Goal: Transaction & Acquisition: Purchase product/service

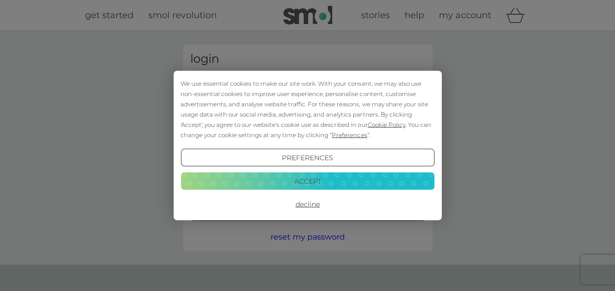
click at [309, 186] on button "Accept" at bounding box center [307, 181] width 253 height 18
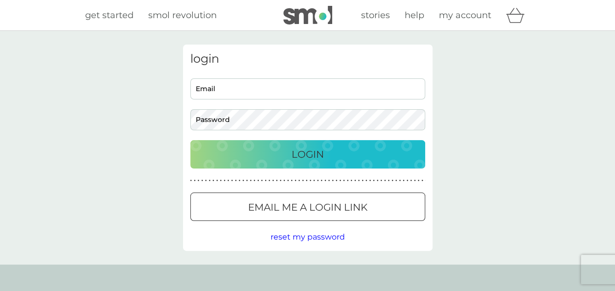
click at [226, 88] on input "Email" at bounding box center [307, 88] width 235 height 21
type input "ellie040598@gmail.com"
click at [190, 140] on button "Login" at bounding box center [307, 154] width 235 height 28
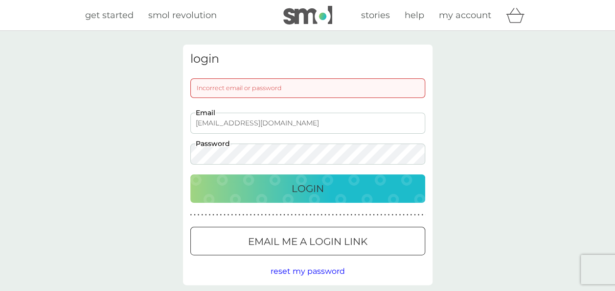
click at [73, 172] on div "login Incorrect email or password ellie040598@gmail.com Email Password Login ● …" at bounding box center [307, 165] width 615 height 268
click at [190, 174] on button "Login" at bounding box center [307, 188] width 235 height 28
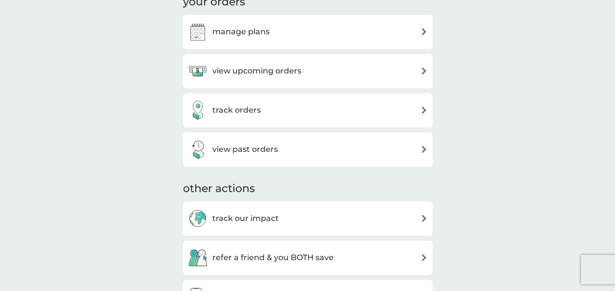
scroll to position [332, 0]
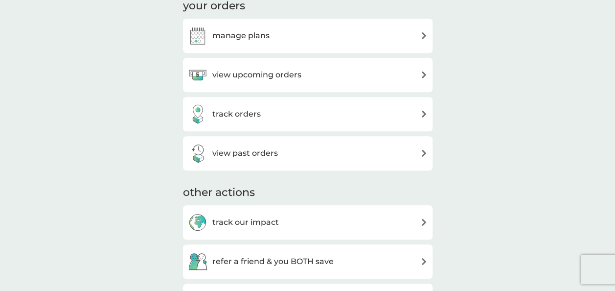
click at [334, 40] on div "manage plans" at bounding box center [308, 36] width 240 height 20
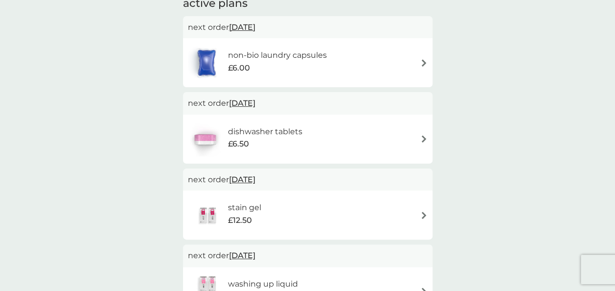
scroll to position [76, 0]
click at [414, 61] on div "non-bio laundry capsules £6.00" at bounding box center [308, 63] width 240 height 34
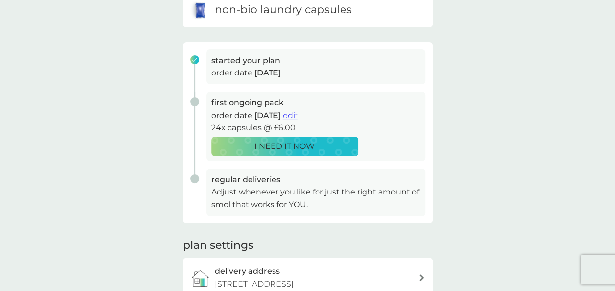
scroll to position [168, 0]
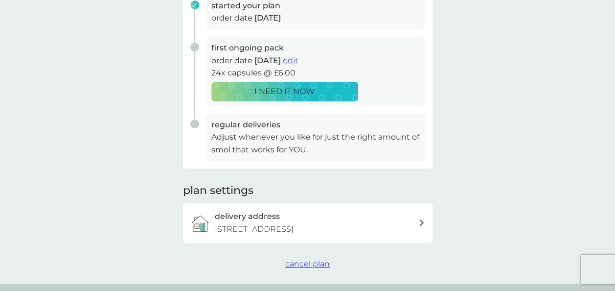
click at [311, 265] on span "cancel plan" at bounding box center [307, 263] width 45 height 9
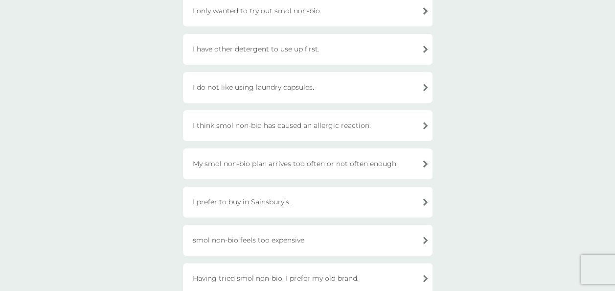
scroll to position [156, 0]
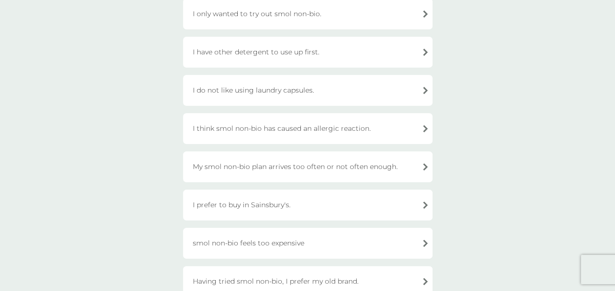
click at [399, 164] on div "My smol non-bio plan arrives too often or not often enough." at bounding box center [307, 166] width 249 height 31
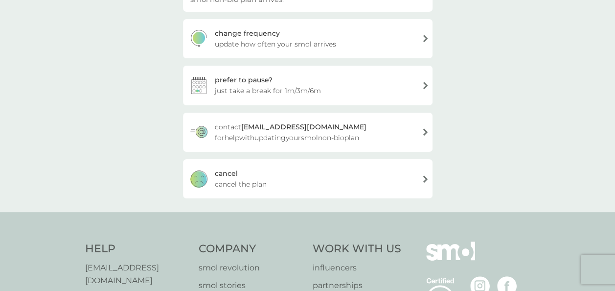
click at [362, 159] on div "cancel cancel the plan" at bounding box center [307, 178] width 249 height 39
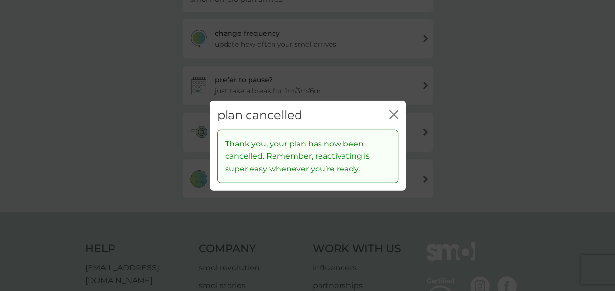
click at [393, 113] on icon "close" at bounding box center [393, 114] width 9 height 9
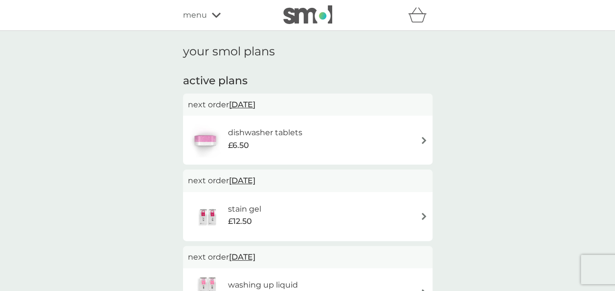
click at [398, 153] on div "dishwasher tablets £6.50" at bounding box center [308, 140] width 240 height 34
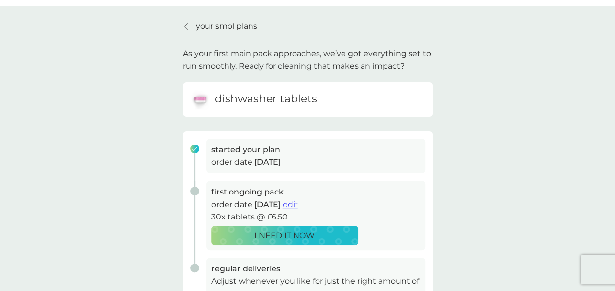
scroll to position [25, 0]
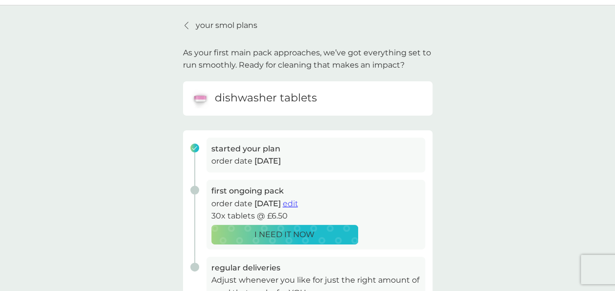
click at [203, 24] on p "your smol plans" at bounding box center [227, 25] width 62 height 13
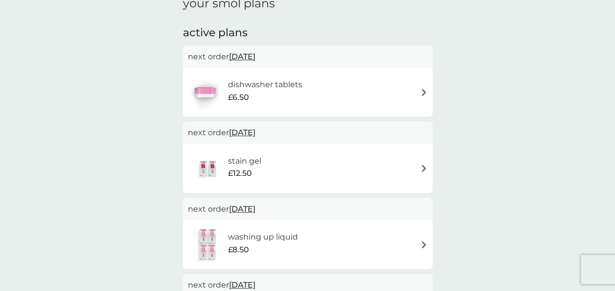
scroll to position [47, 0]
click at [408, 169] on div "stain gel £12.50" at bounding box center [308, 169] width 240 height 34
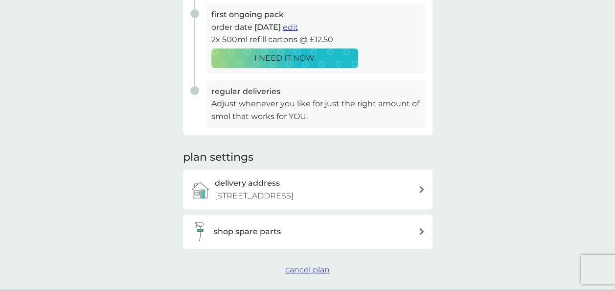
scroll to position [396, 0]
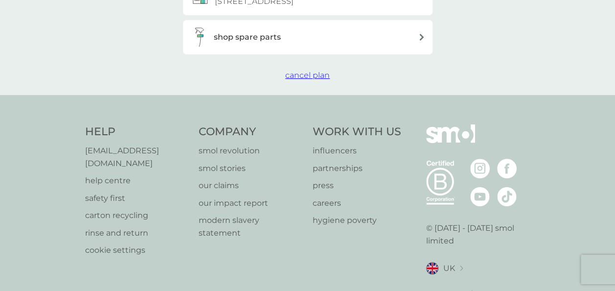
click at [303, 75] on span "cancel plan" at bounding box center [307, 74] width 45 height 9
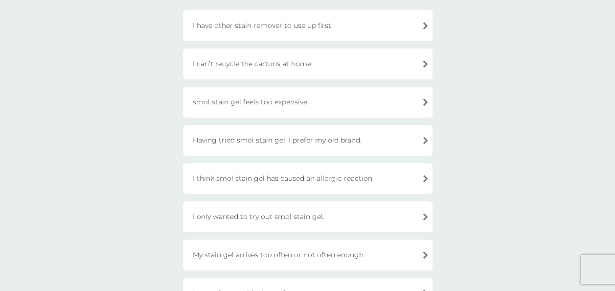
scroll to position [110, 0]
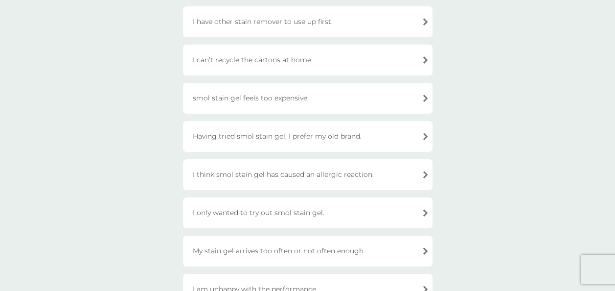
click at [350, 137] on div "Having tried smol stain gel, I prefer my old brand." at bounding box center [307, 136] width 249 height 31
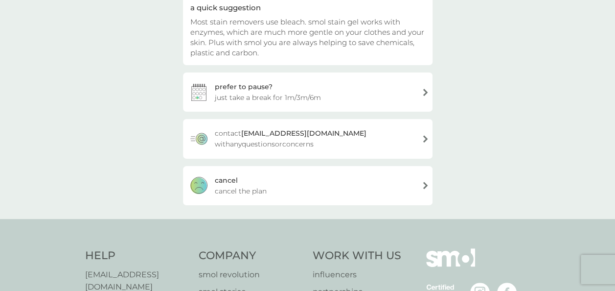
click at [309, 182] on div "cancel cancel the plan" at bounding box center [307, 185] width 249 height 39
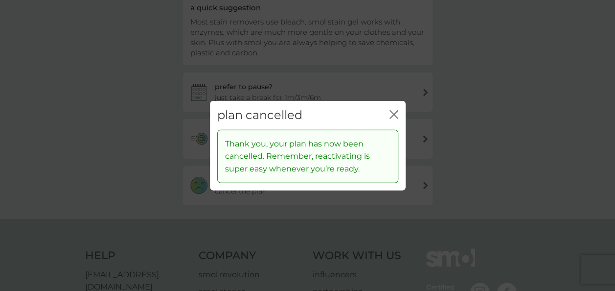
click at [396, 114] on icon "close" at bounding box center [393, 114] width 9 height 9
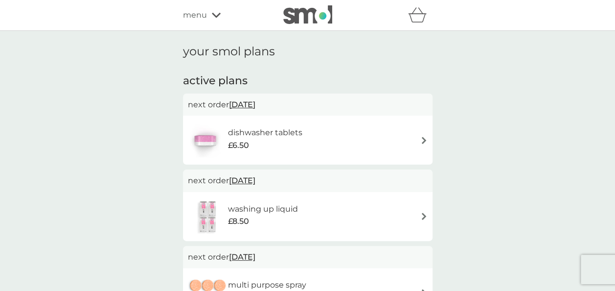
click at [379, 130] on div "dishwasher tablets £6.50" at bounding box center [308, 140] width 240 height 34
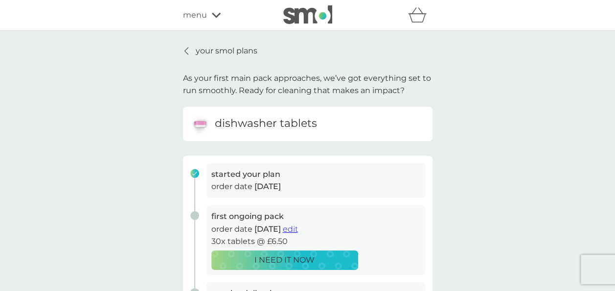
click at [233, 50] on p "your smol plans" at bounding box center [227, 51] width 62 height 13
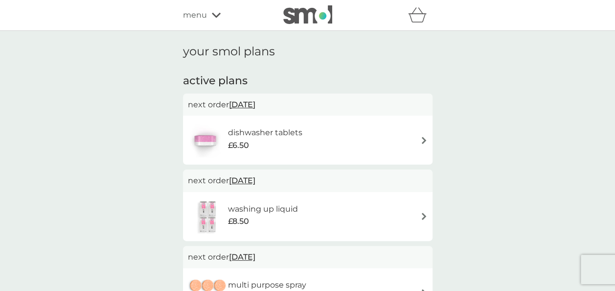
click at [223, 16] on div "menu" at bounding box center [224, 15] width 83 height 13
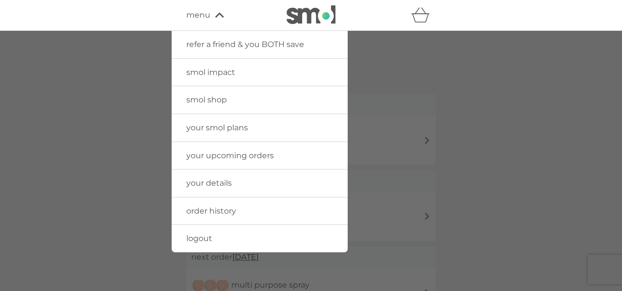
click at [443, 95] on div at bounding box center [311, 176] width 622 height 291
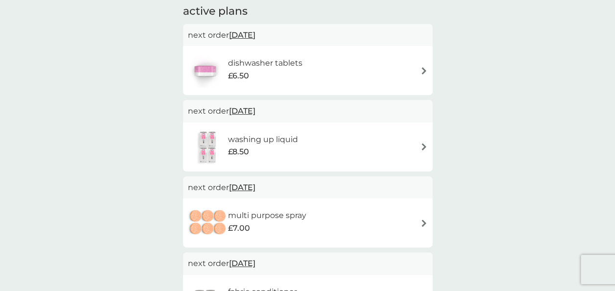
scroll to position [65, 0]
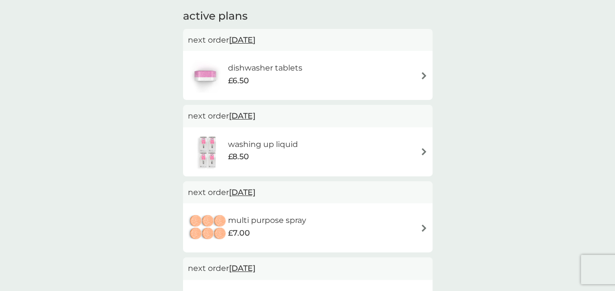
click at [360, 71] on div "dishwasher tablets £6.50" at bounding box center [308, 75] width 240 height 34
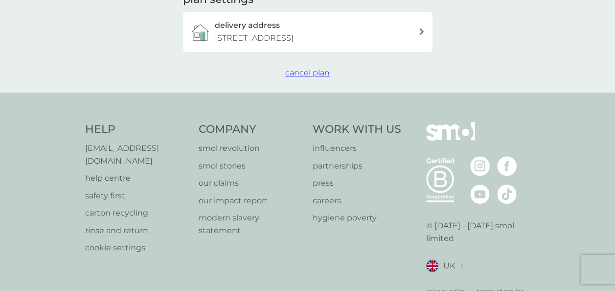
scroll to position [361, 0]
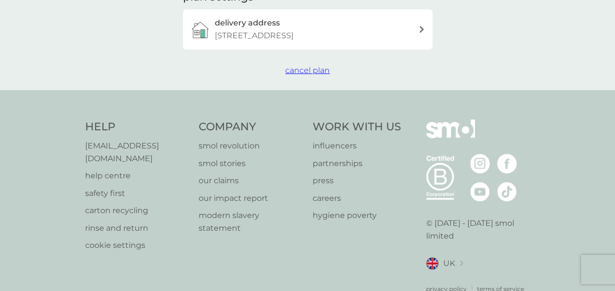
click at [311, 68] on span "cancel plan" at bounding box center [307, 70] width 45 height 9
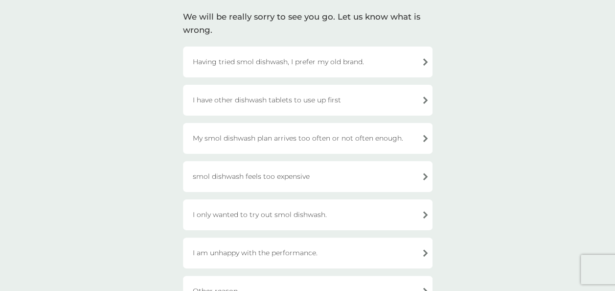
scroll to position [109, 0]
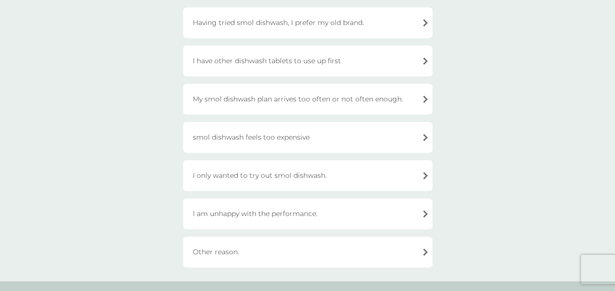
click at [343, 29] on div "Having tried smol dishwash, I prefer my old brand." at bounding box center [307, 22] width 249 height 31
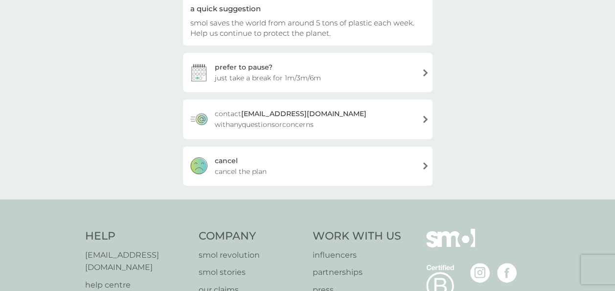
click at [283, 170] on div "cancel cancel the plan" at bounding box center [307, 165] width 249 height 39
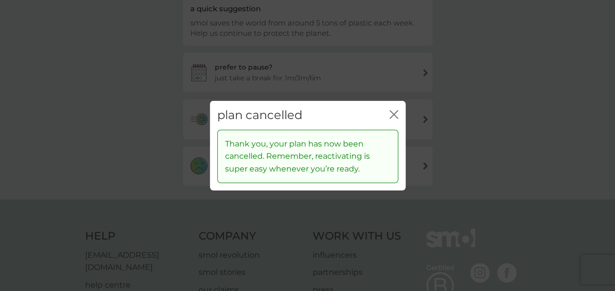
click at [399, 114] on div "plan cancelled close" at bounding box center [308, 115] width 196 height 29
click at [394, 116] on icon "close" at bounding box center [396, 115] width 4 height 8
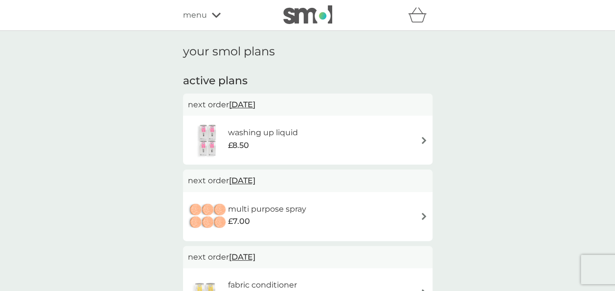
click at [206, 20] on div "menu" at bounding box center [224, 15] width 83 height 13
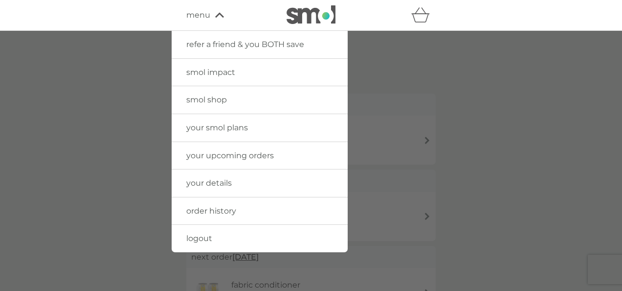
click at [218, 18] on div "menu" at bounding box center [227, 15] width 83 height 13
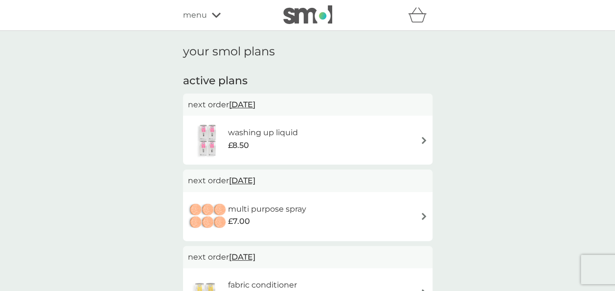
click at [204, 21] on span "menu" at bounding box center [195, 15] width 24 height 13
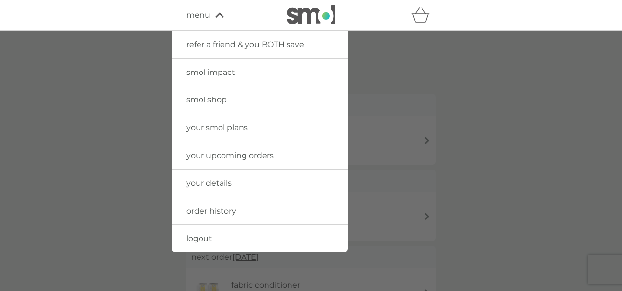
click at [243, 98] on link "smol shop" at bounding box center [260, 99] width 176 height 27
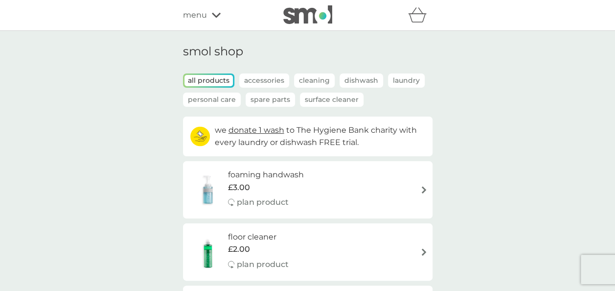
click at [305, 81] on p "Cleaning" at bounding box center [314, 80] width 41 height 14
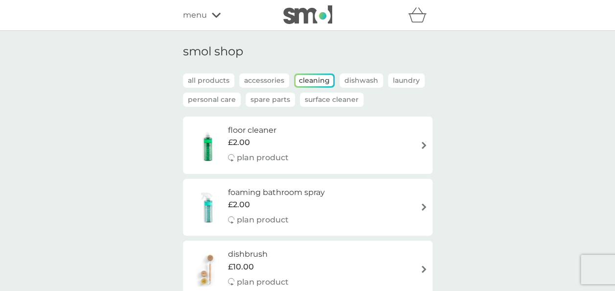
click at [551, 183] on div "smol shop all products Accessories Cleaning Dishwash Laundry Personal Care Spar…" at bounding box center [307, 267] width 615 height 473
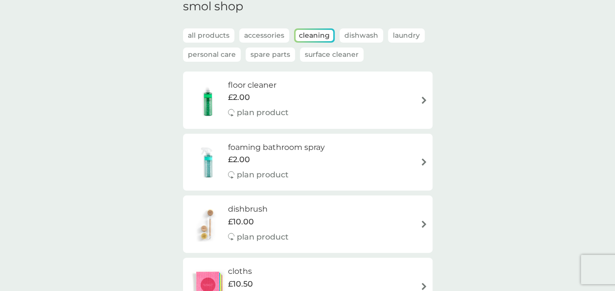
scroll to position [39, 0]
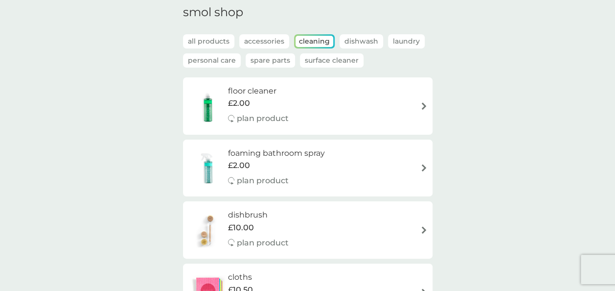
click at [423, 165] on img at bounding box center [423, 167] width 7 height 7
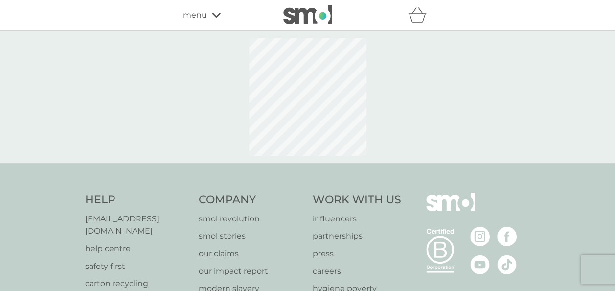
select select "182"
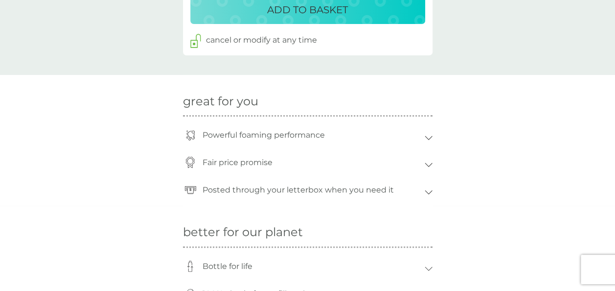
scroll to position [815, 0]
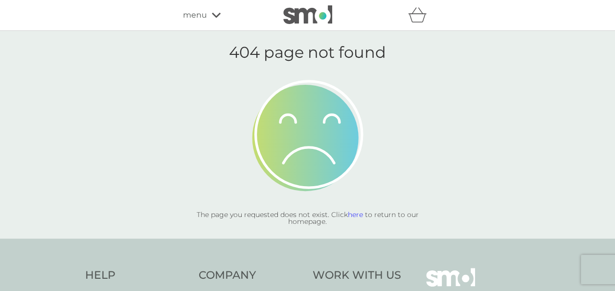
click at [203, 9] on span "menu" at bounding box center [195, 15] width 24 height 13
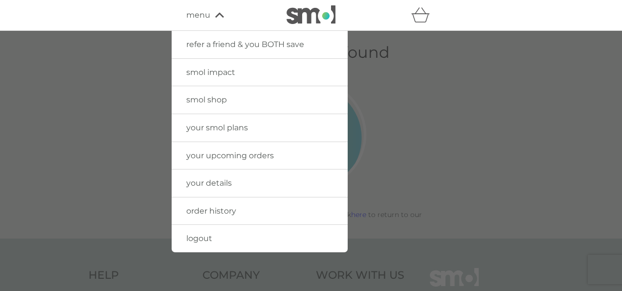
click at [227, 99] on link "smol shop" at bounding box center [260, 99] width 176 height 27
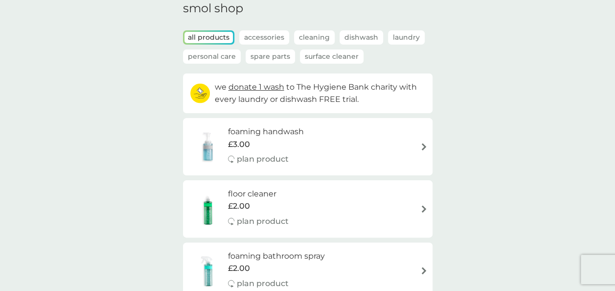
scroll to position [38, 0]
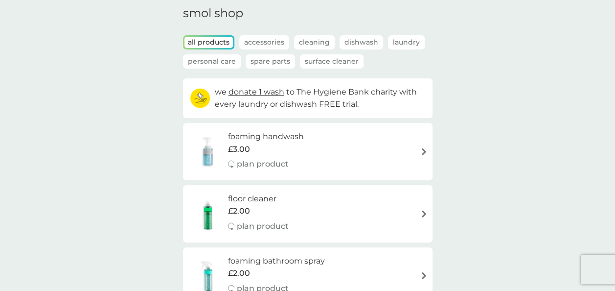
click at [395, 210] on div "floor cleaner £2.00 plan product" at bounding box center [308, 213] width 240 height 43
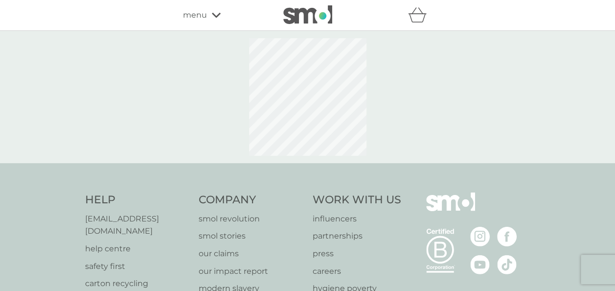
select select "84"
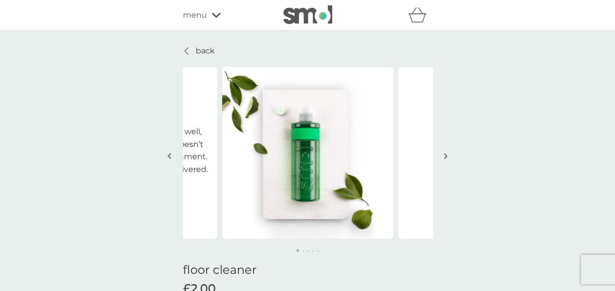
click at [197, 55] on p "back" at bounding box center [205, 51] width 19 height 13
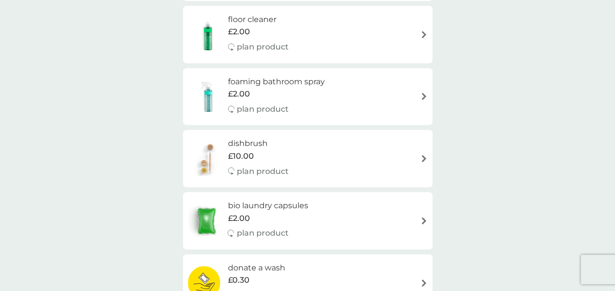
scroll to position [215, 0]
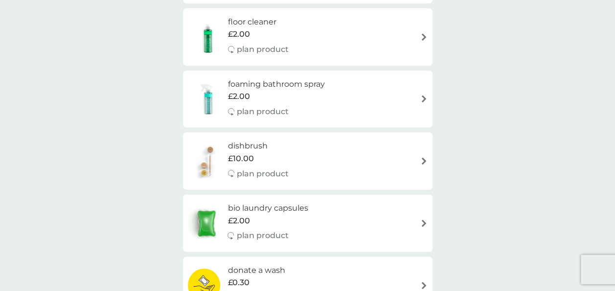
click at [375, 96] on div "foaming bathroom spray £2.00 plan product" at bounding box center [308, 99] width 240 height 43
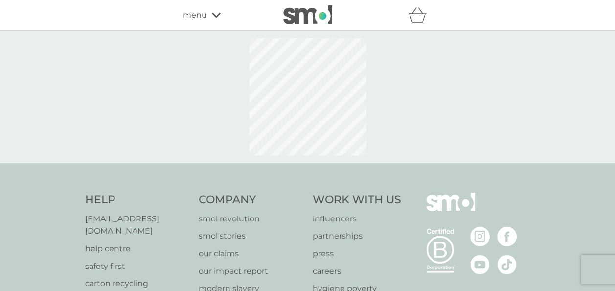
select select "182"
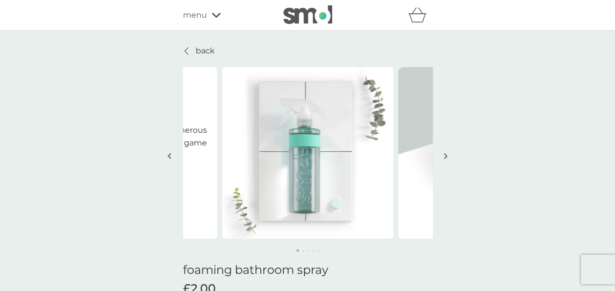
click at [446, 156] on img "button" at bounding box center [446, 155] width 4 height 7
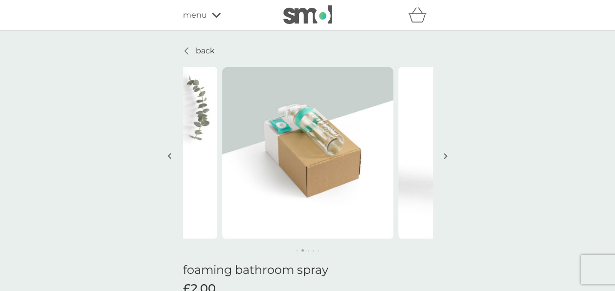
click at [446, 156] on img "button" at bounding box center [446, 155] width 4 height 7
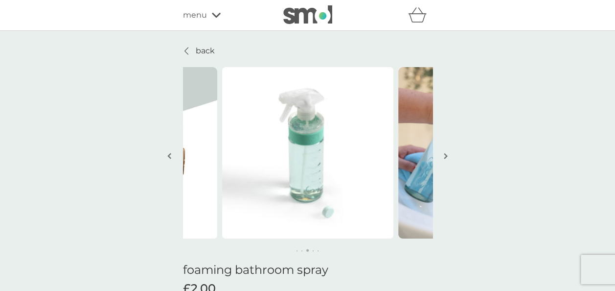
click at [446, 156] on img "button" at bounding box center [446, 155] width 4 height 7
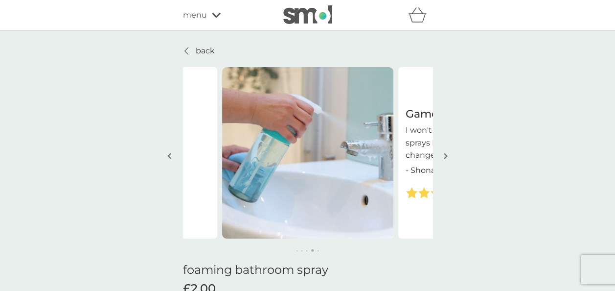
click at [446, 156] on img "button" at bounding box center [446, 155] width 4 height 7
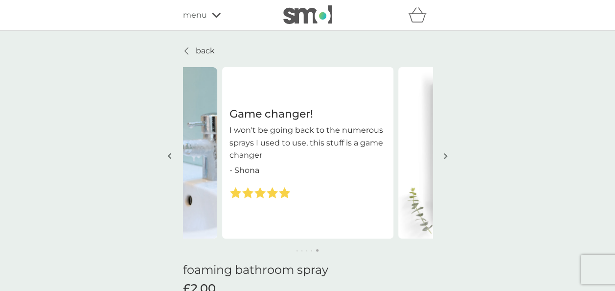
click at [446, 156] on img "button" at bounding box center [446, 155] width 4 height 7
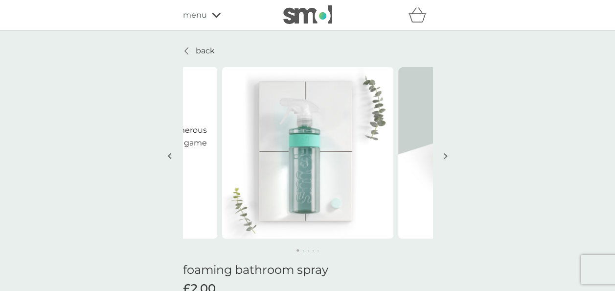
click at [446, 156] on img "button" at bounding box center [446, 155] width 4 height 7
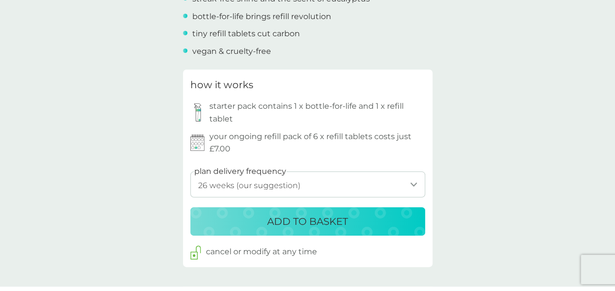
scroll to position [479, 0]
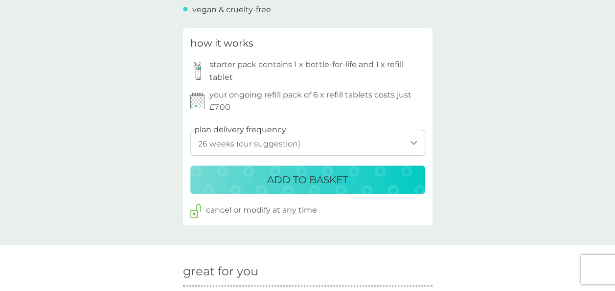
click at [334, 130] on select "1 week 2 weeks 3 weeks 4 weeks 5 weeks 6 weeks 7 weeks 8 weeks 9 weeks 10 weeks…" at bounding box center [307, 143] width 235 height 26
click at [558, 145] on div "back Game changer! I won't be going back to the numerous sprays I used to use, …" at bounding box center [307, 246] width 615 height 1361
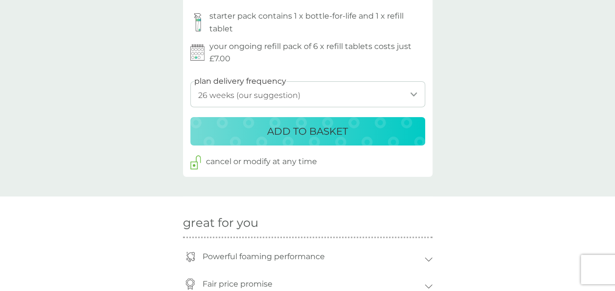
scroll to position [523, 0]
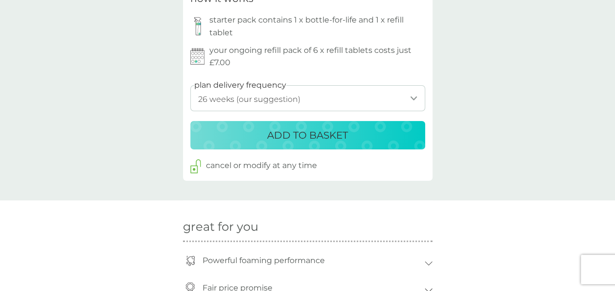
click at [368, 101] on select "1 week 2 weeks 3 weeks 4 weeks 5 weeks 6 weeks 7 weeks 8 weeks 9 weeks 10 weeks…" at bounding box center [307, 98] width 235 height 26
click at [513, 163] on div "back Game changer! I won't be going back to the numerous sprays I used to use, …" at bounding box center [307, 201] width 615 height 1361
click at [347, 137] on p "ADD TO BASKET" at bounding box center [307, 135] width 81 height 16
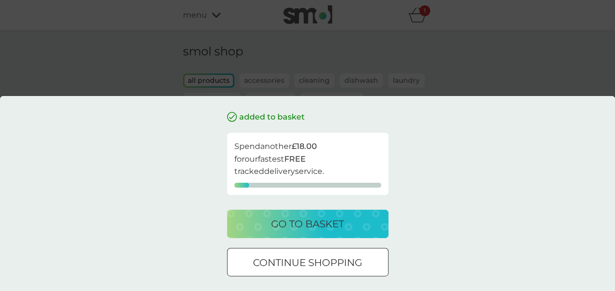
click at [312, 257] on div at bounding box center [307, 262] width 35 height 10
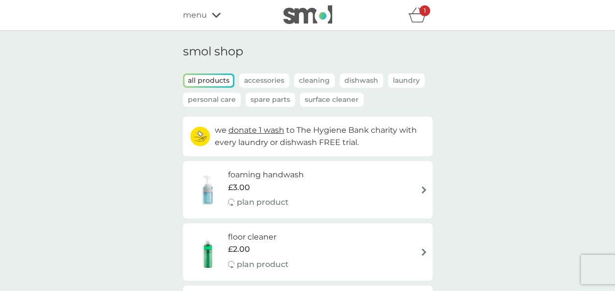
click at [212, 14] on icon at bounding box center [216, 15] width 9 height 6
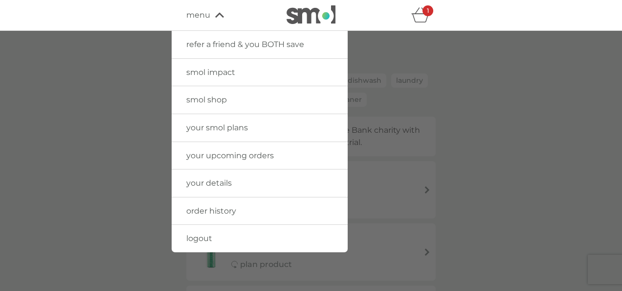
click at [236, 133] on link "your smol plans" at bounding box center [260, 127] width 176 height 27
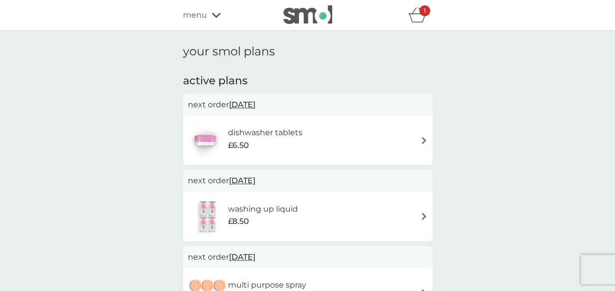
click at [331, 75] on h2 "active plans" at bounding box center [307, 80] width 249 height 15
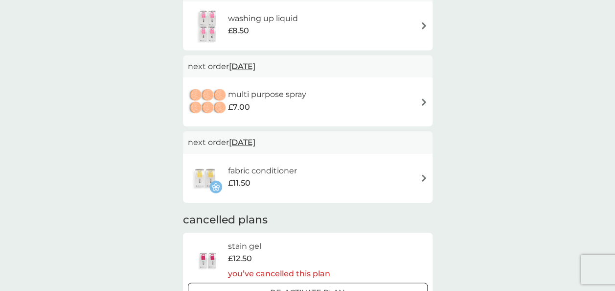
scroll to position [156, 0]
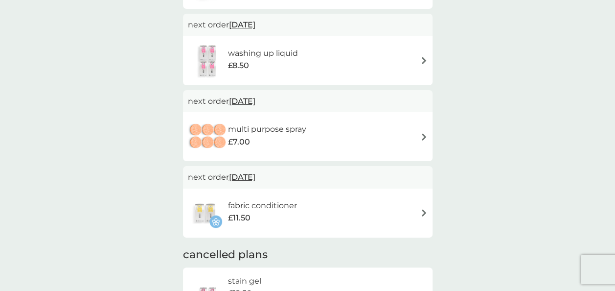
click at [317, 54] on div "washing up liquid £8.50" at bounding box center [308, 61] width 240 height 34
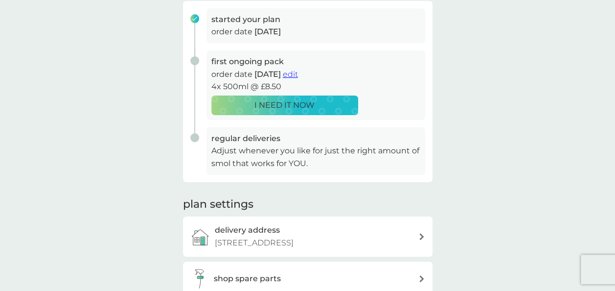
scroll to position [203, 0]
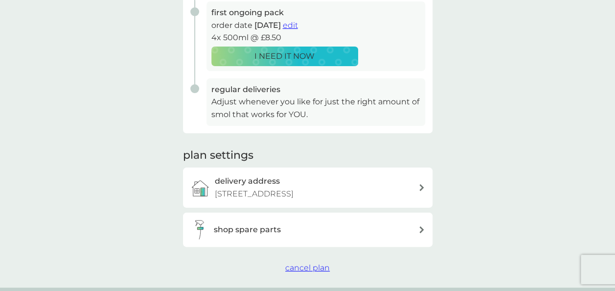
click at [313, 225] on div "shop spare parts" at bounding box center [316, 229] width 204 height 13
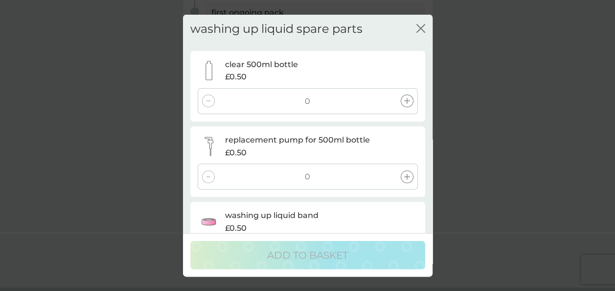
click at [420, 26] on icon "close" at bounding box center [420, 28] width 9 height 9
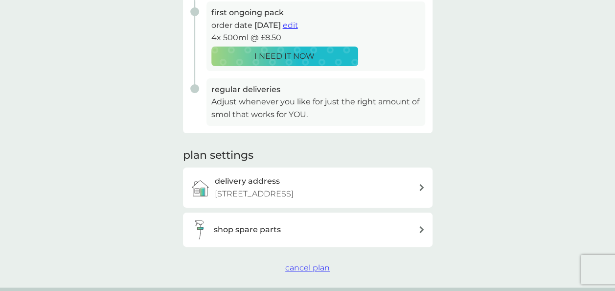
click at [336, 58] on div "I NEED IT NOW" at bounding box center [285, 56] width 134 height 13
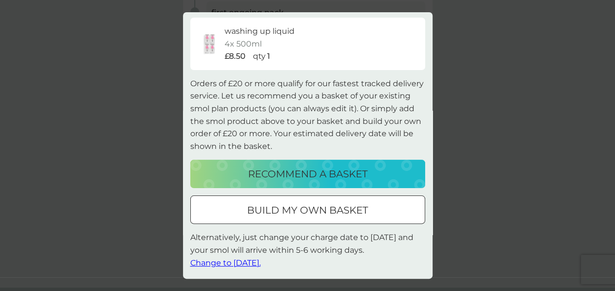
scroll to position [0, 0]
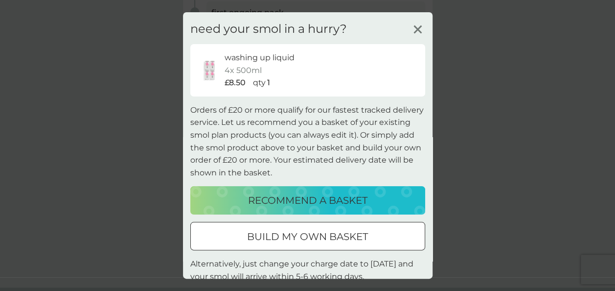
click at [329, 233] on p "build my own basket" at bounding box center [307, 236] width 121 height 16
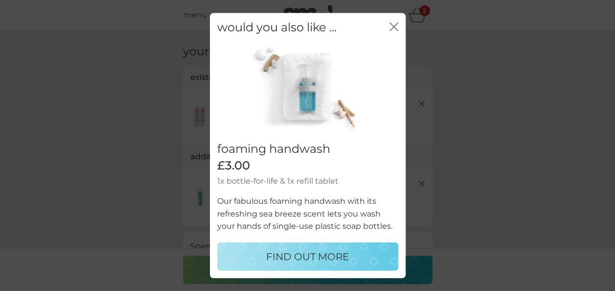
click at [391, 26] on icon "close" at bounding box center [393, 27] width 9 height 9
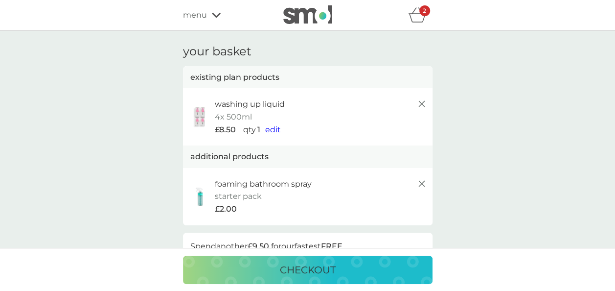
scroll to position [254, 0]
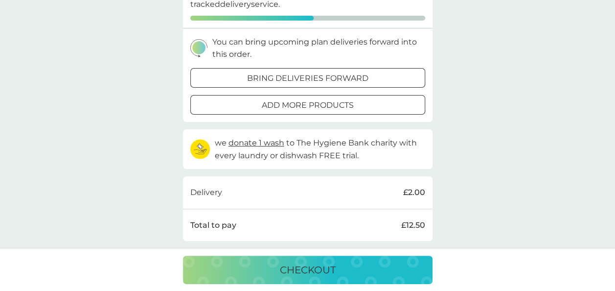
click at [390, 111] on div "add more products" at bounding box center [308, 105] width 234 height 13
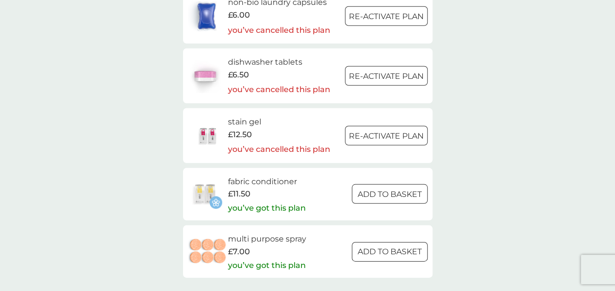
scroll to position [1375, 0]
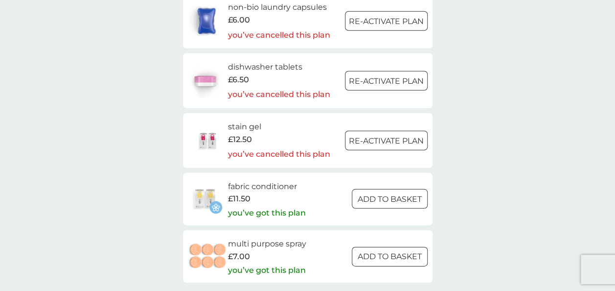
click at [415, 264] on button "ADD TO BASKET" at bounding box center [390, 257] width 76 height 20
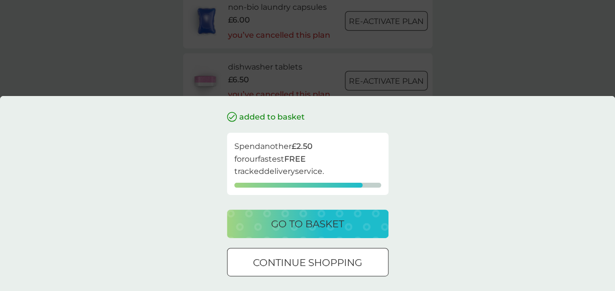
click at [413, 198] on div "added to basket Spend another £2.50 for our fastest FREE tracked delivery servi…" at bounding box center [307, 193] width 615 height 195
click at [469, 79] on div "added to basket Spend another £2.50 for our fastest FREE tracked delivery servi…" at bounding box center [307, 145] width 615 height 291
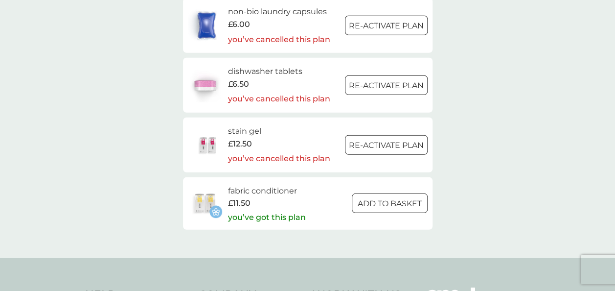
scroll to position [1420, 0]
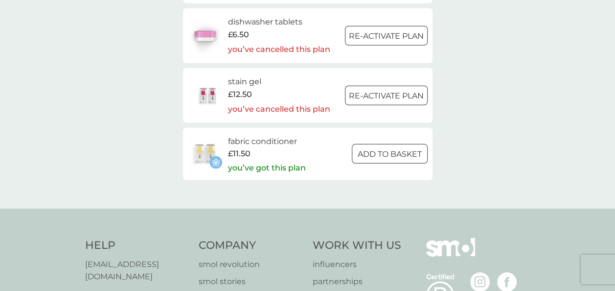
click at [369, 157] on p "ADD TO BASKET" at bounding box center [390, 154] width 64 height 13
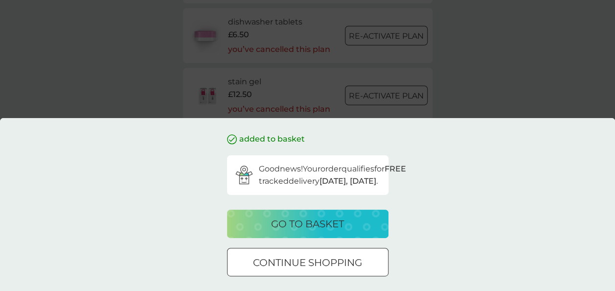
click at [315, 220] on p "go to basket" at bounding box center [307, 224] width 73 height 16
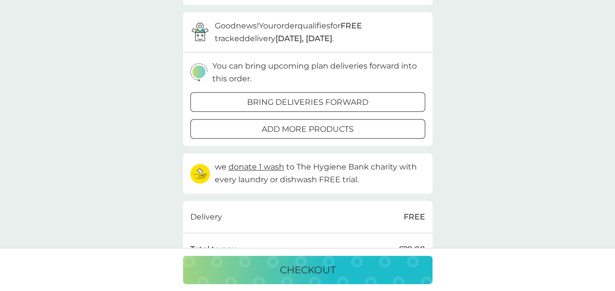
scroll to position [336, 0]
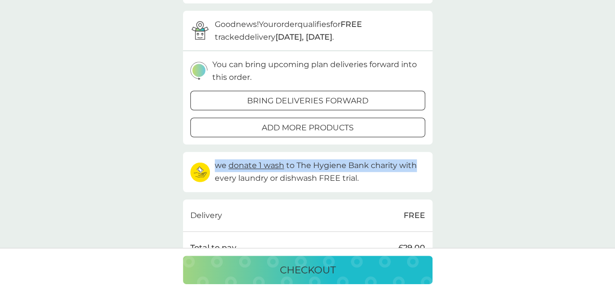
drag, startPoint x: 604, startPoint y: 141, endPoint x: 597, endPoint y: 153, distance: 13.4
click at [597, 153] on div "your basket existing plan products washing up liquid 4x 500ml £8.50 qty 1 edit …" at bounding box center [307, 161] width 615 height 932
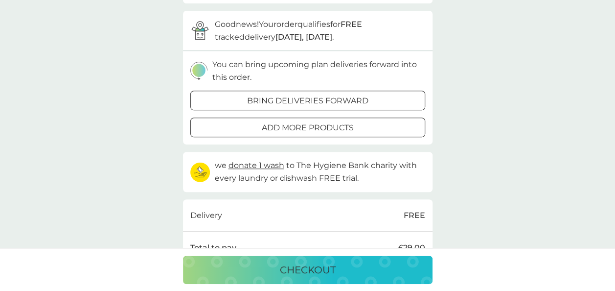
click at [468, 203] on div "your basket existing plan products washing up liquid 4x 500ml £8.50 qty 1 edit …" at bounding box center [307, 161] width 615 height 932
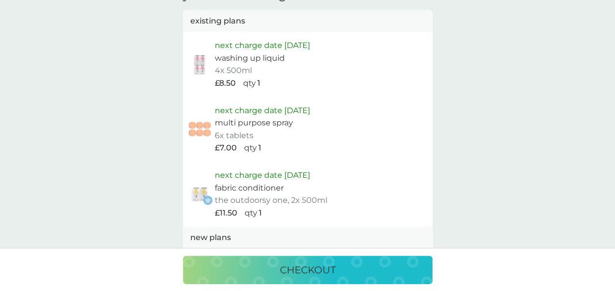
scroll to position [625, 0]
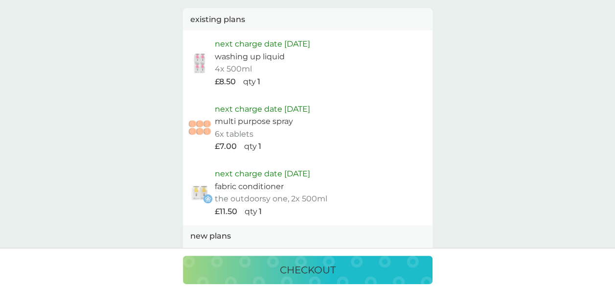
click at [282, 267] on p "checkout" at bounding box center [308, 270] width 56 height 16
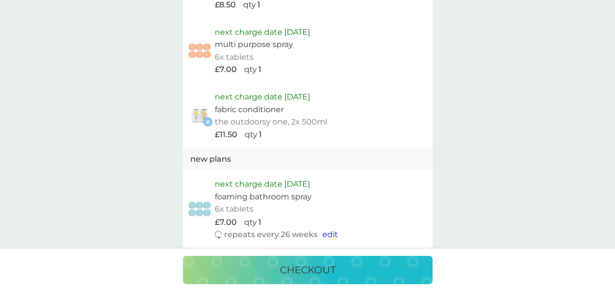
scroll to position [716, 0]
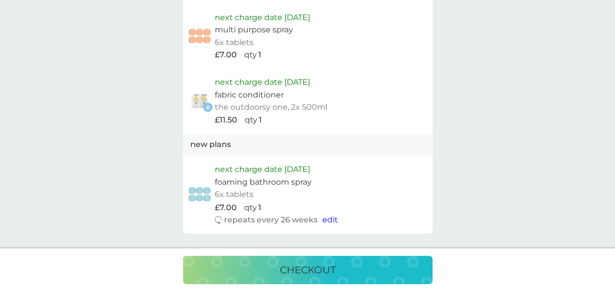
click at [326, 219] on span "edit" at bounding box center [330, 218] width 16 height 9
select select "182"
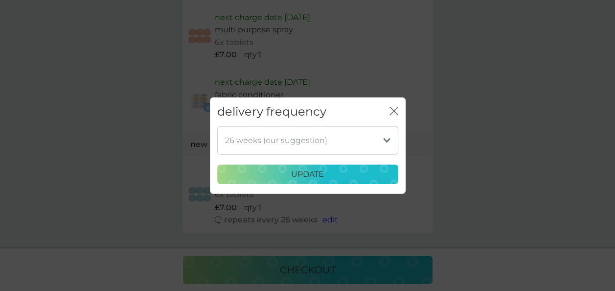
click at [394, 110] on icon "close" at bounding box center [396, 111] width 4 height 8
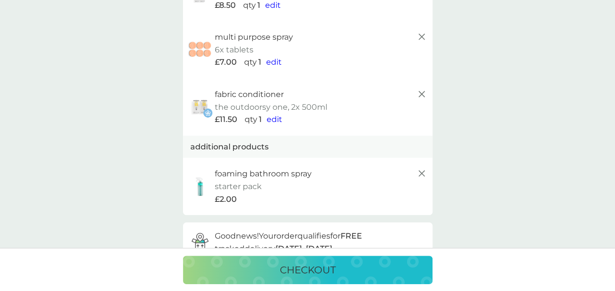
scroll to position [100, 0]
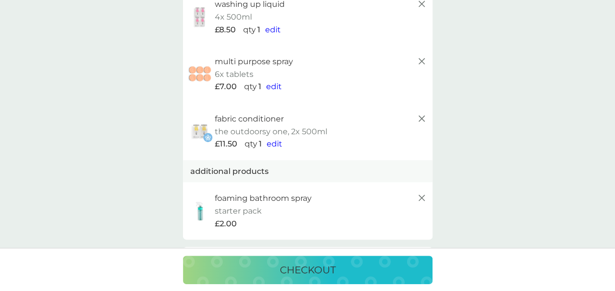
click at [320, 275] on p "checkout" at bounding box center [308, 270] width 56 height 16
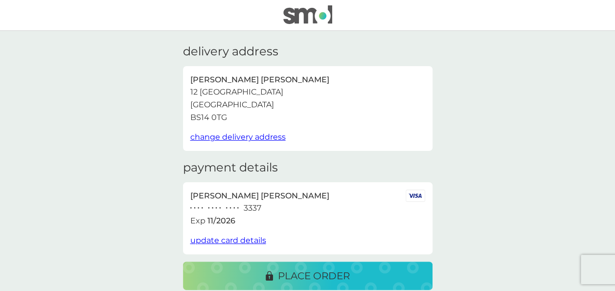
click at [320, 275] on p "place order" at bounding box center [314, 276] width 72 height 16
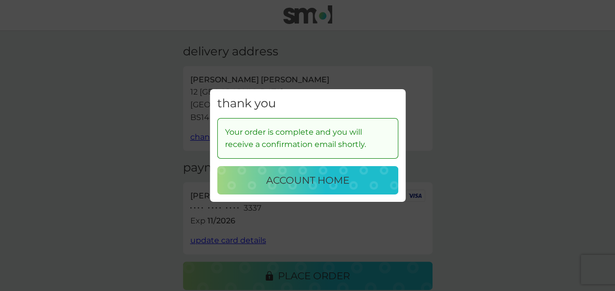
click at [340, 183] on p "account home" at bounding box center [307, 180] width 83 height 16
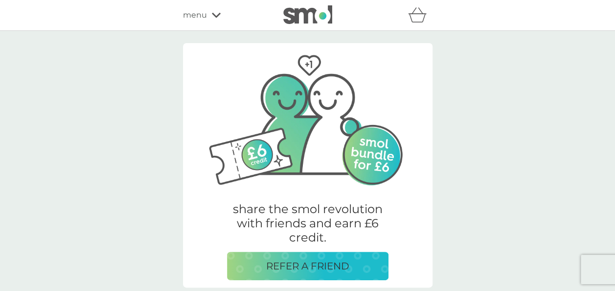
click at [206, 17] on div "menu" at bounding box center [224, 15] width 83 height 13
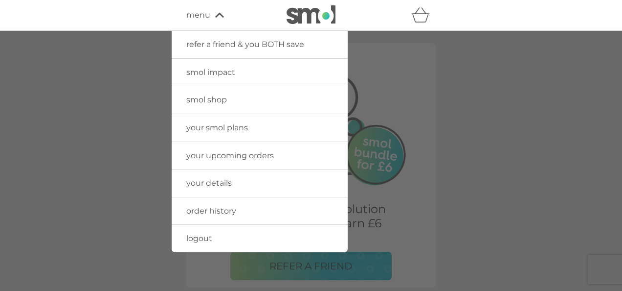
click at [206, 17] on span "menu" at bounding box center [198, 15] width 24 height 13
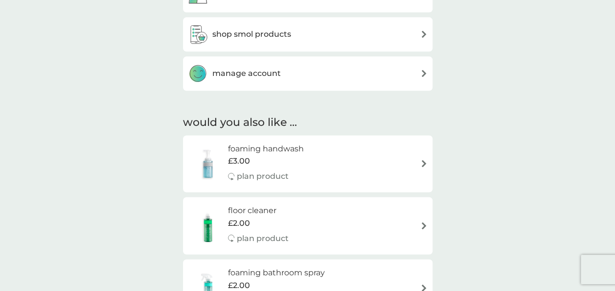
scroll to position [528, 0]
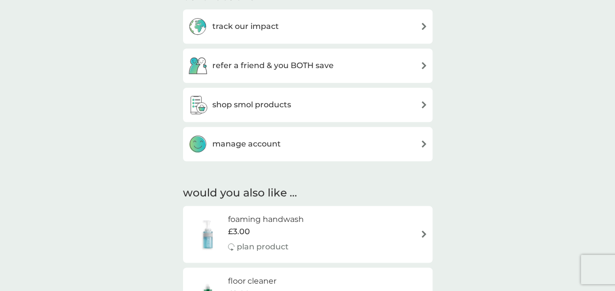
click at [392, 136] on div "manage account" at bounding box center [308, 144] width 240 height 20
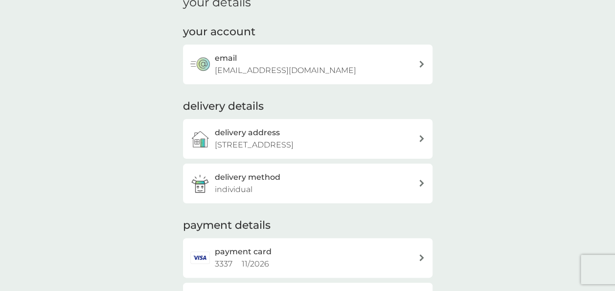
scroll to position [90, 0]
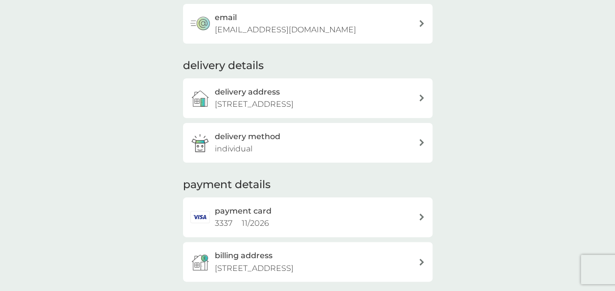
click at [373, 137] on div "delivery method individual" at bounding box center [316, 142] width 203 height 25
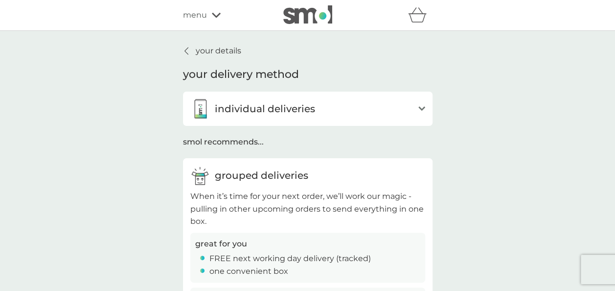
click at [381, 112] on div "individual deliveries" at bounding box center [301, 109] width 223 height 20
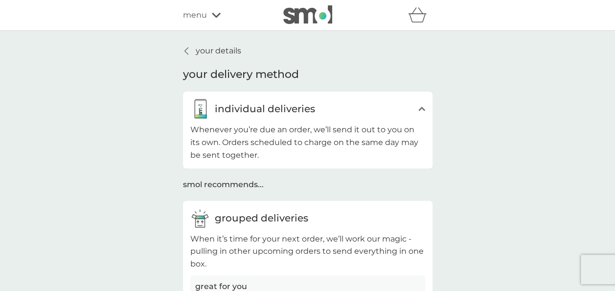
click at [249, 99] on div "individual deliveries" at bounding box center [301, 109] width 223 height 20
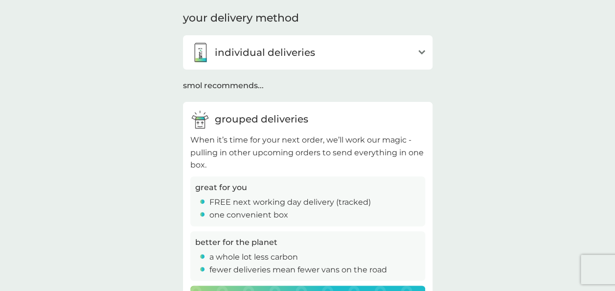
scroll to position [50, 0]
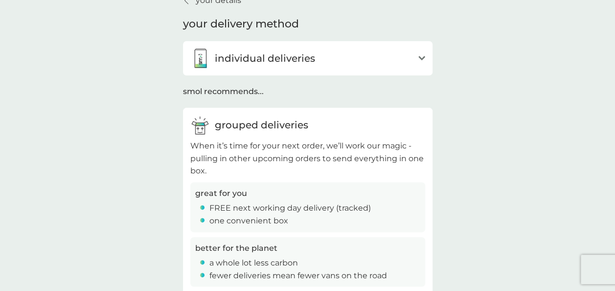
click at [365, 51] on div "individual deliveries" at bounding box center [301, 58] width 223 height 20
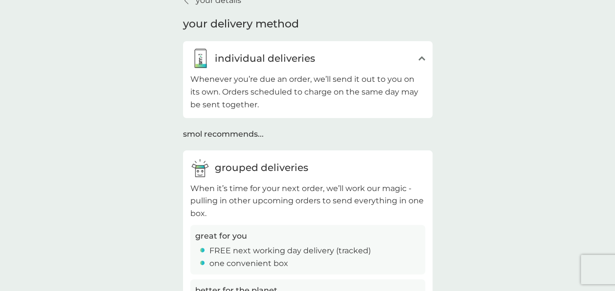
click at [353, 54] on div "individual deliveries" at bounding box center [301, 58] width 223 height 20
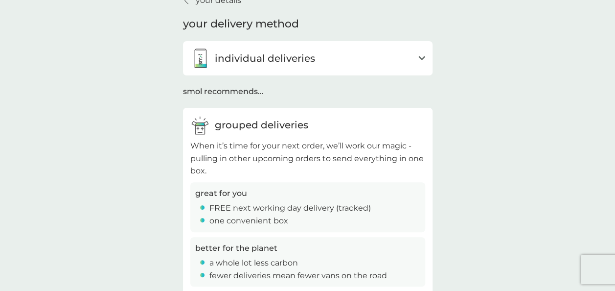
scroll to position [0, 0]
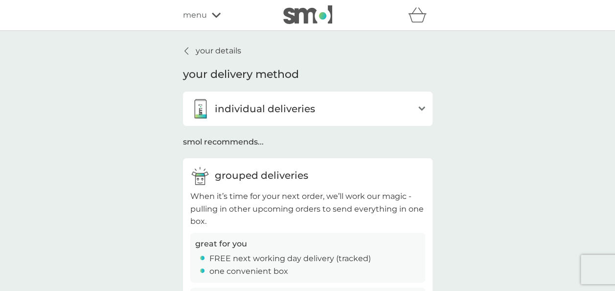
click at [209, 51] on p "your details" at bounding box center [218, 51] width 45 height 13
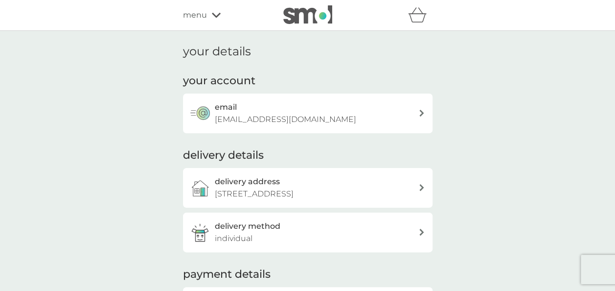
click at [219, 19] on div "menu" at bounding box center [224, 15] width 83 height 13
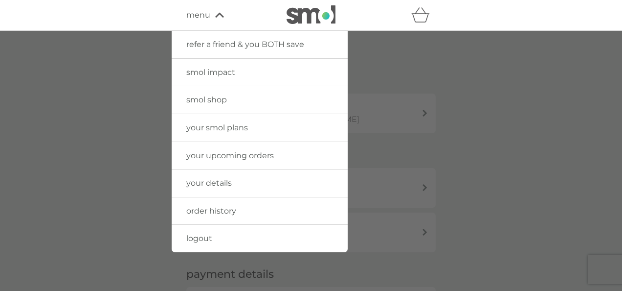
click at [227, 206] on span "order history" at bounding box center [211, 210] width 50 height 9
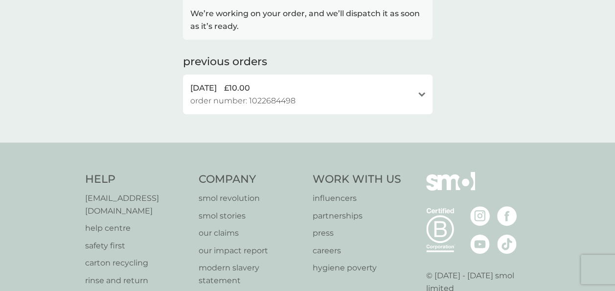
scroll to position [240, 0]
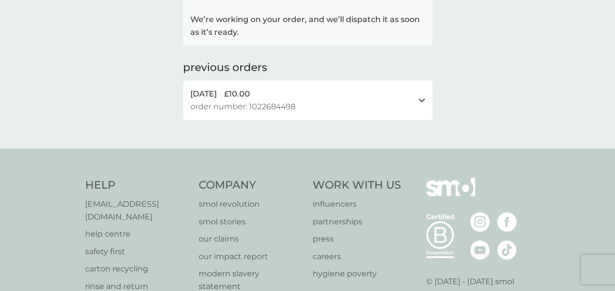
click at [362, 91] on div "[DATE] £10.00" at bounding box center [301, 94] width 223 height 13
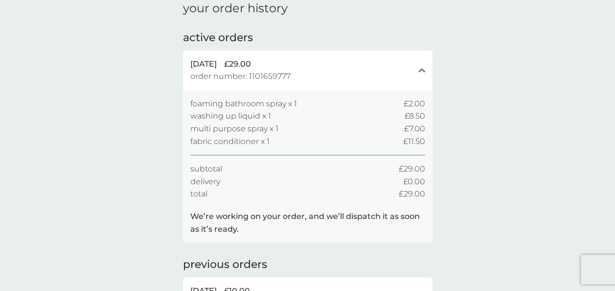
scroll to position [0, 0]
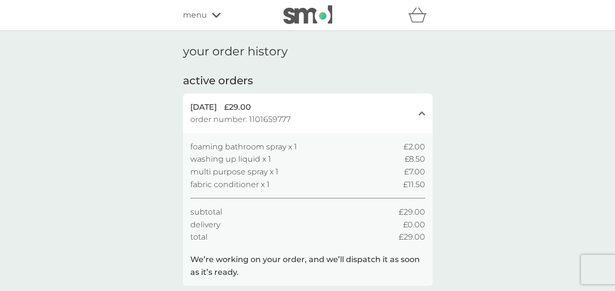
click at [214, 21] on div "menu" at bounding box center [224, 15] width 83 height 13
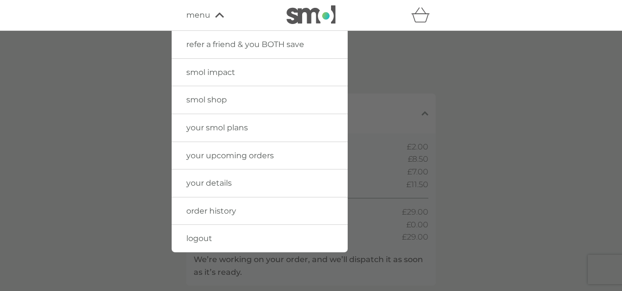
click at [194, 98] on span "smol shop" at bounding box center [206, 99] width 41 height 9
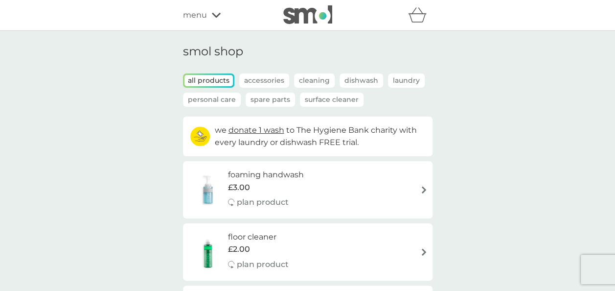
click at [227, 99] on p "Personal Care" at bounding box center [212, 99] width 58 height 14
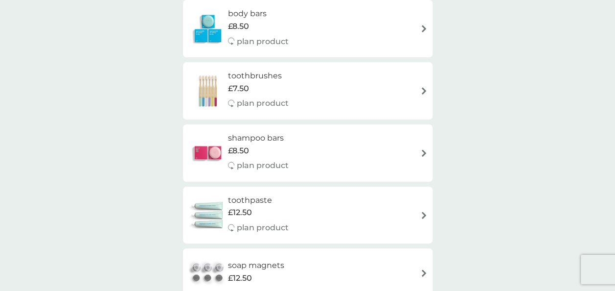
scroll to position [351, 0]
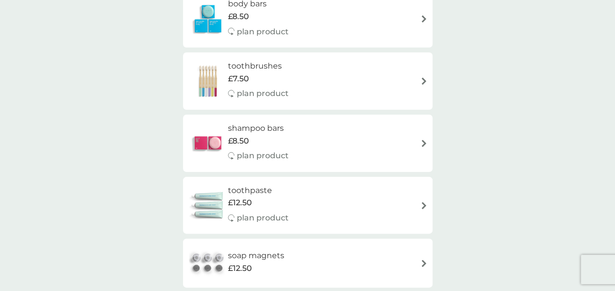
click at [403, 92] on div "toothbrushes £7.50 plan product" at bounding box center [308, 81] width 240 height 43
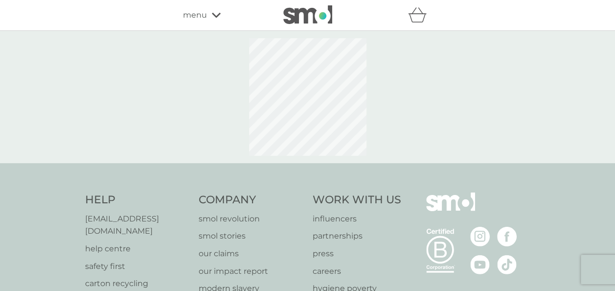
select select "119"
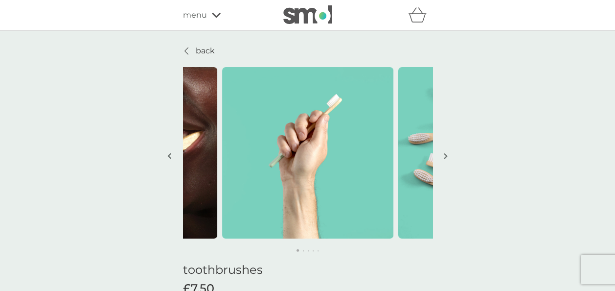
click at [444, 154] on img "button" at bounding box center [446, 155] width 4 height 7
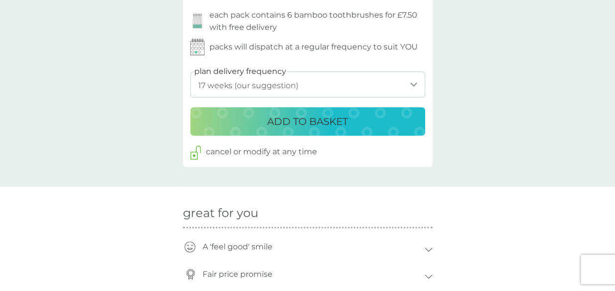
scroll to position [494, 0]
